Goal: Information Seeking & Learning: Learn about a topic

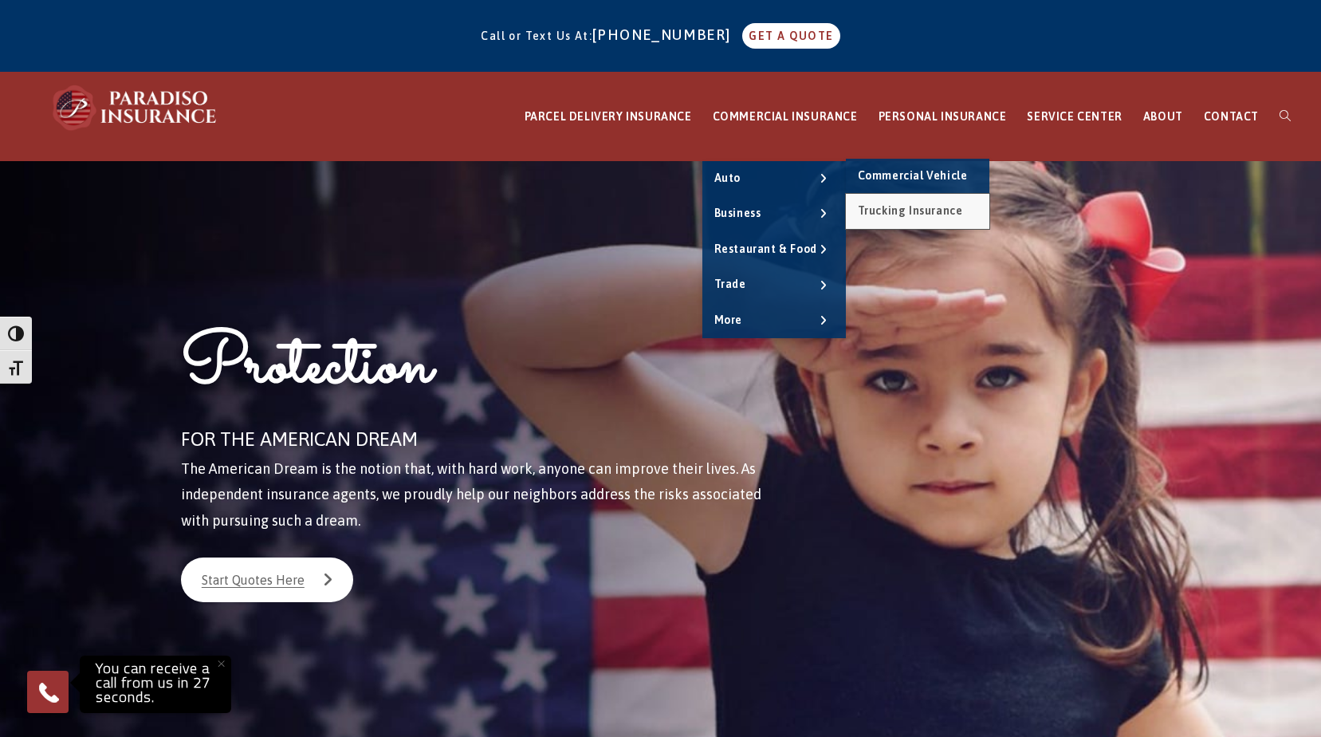
click at [901, 208] on span "Trucking Insurance" at bounding box center [910, 210] width 105 height 13
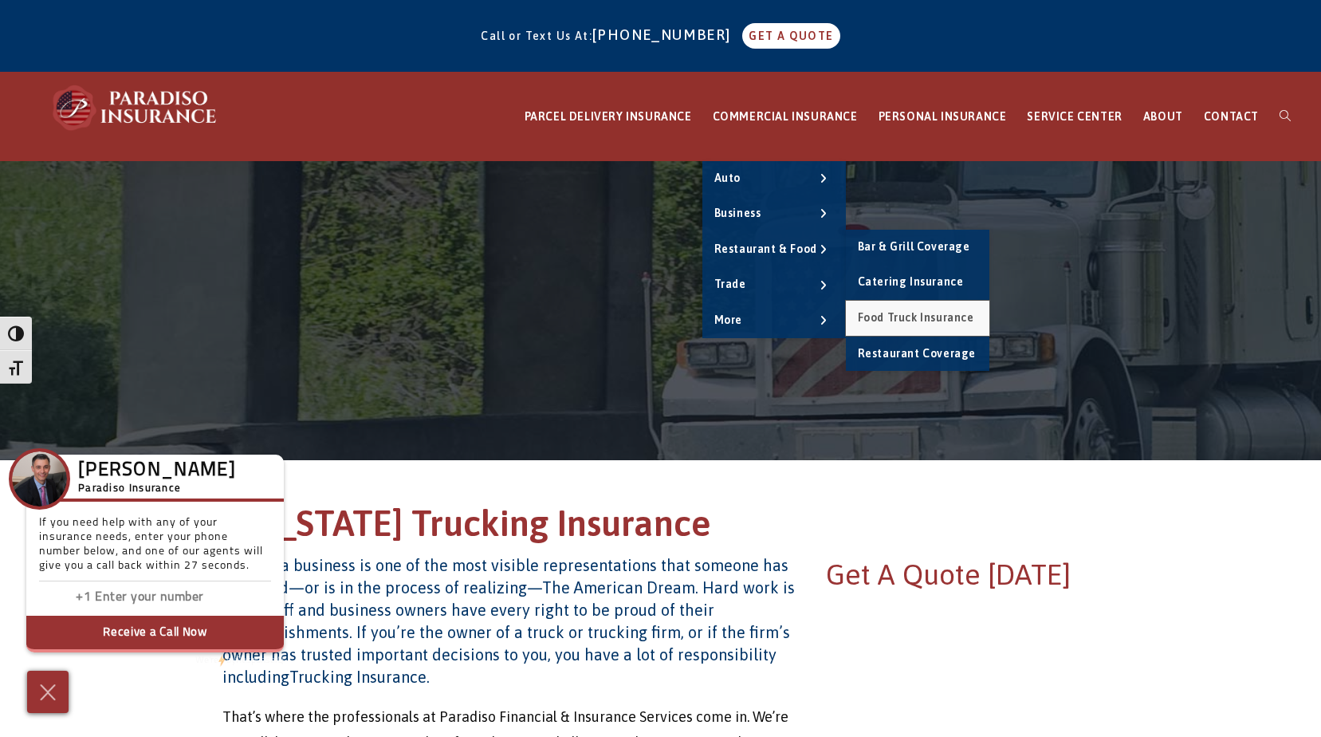
click at [939, 320] on span "Food Truck Insurance" at bounding box center [916, 317] width 116 height 13
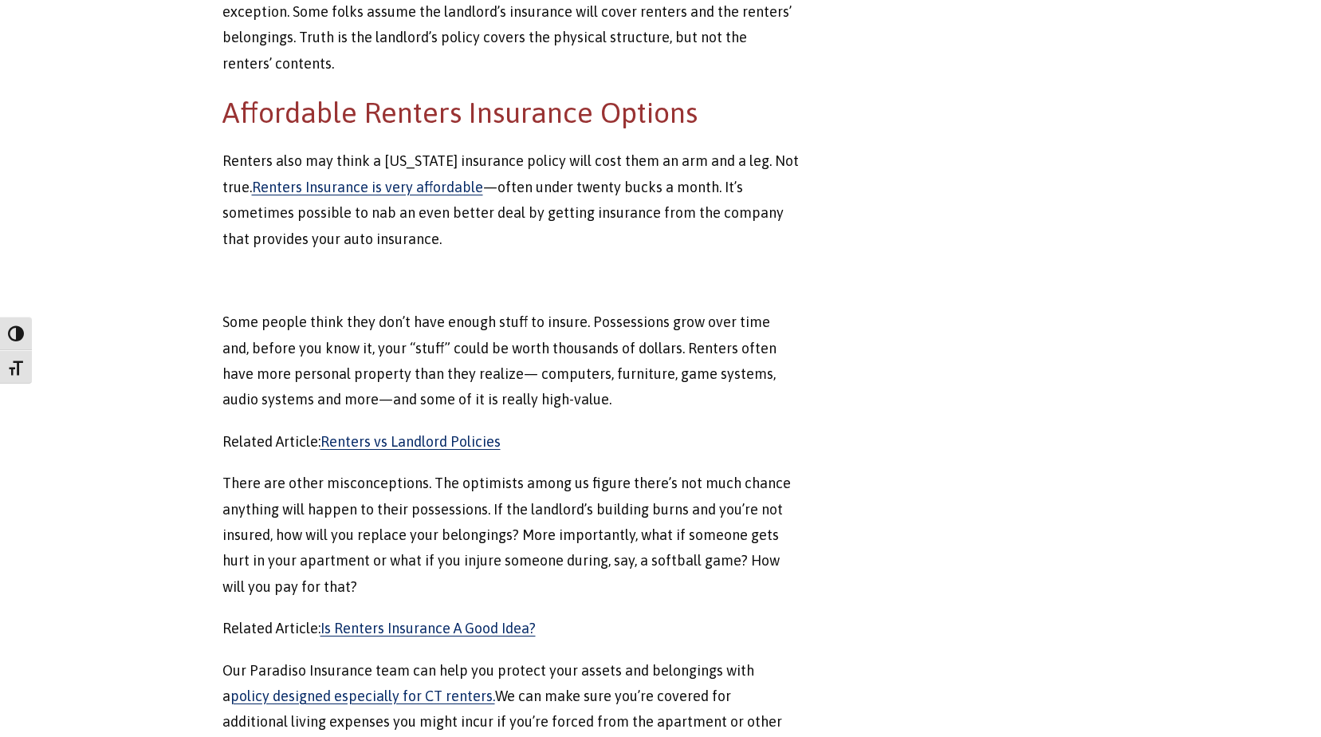
scroll to position [1116, 0]
